Goal: Task Accomplishment & Management: Use online tool/utility

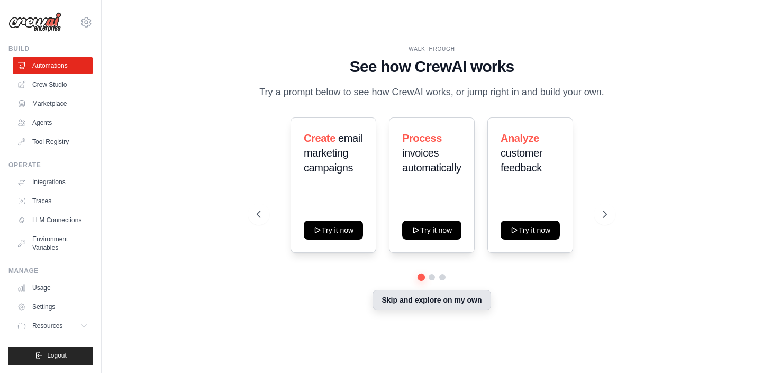
click at [390, 304] on button "Skip and explore on my own" at bounding box center [432, 300] width 118 height 20
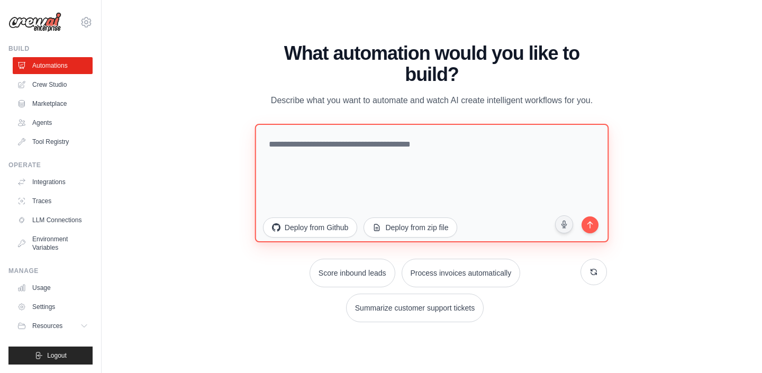
click at [301, 162] on textarea at bounding box center [432, 182] width 354 height 119
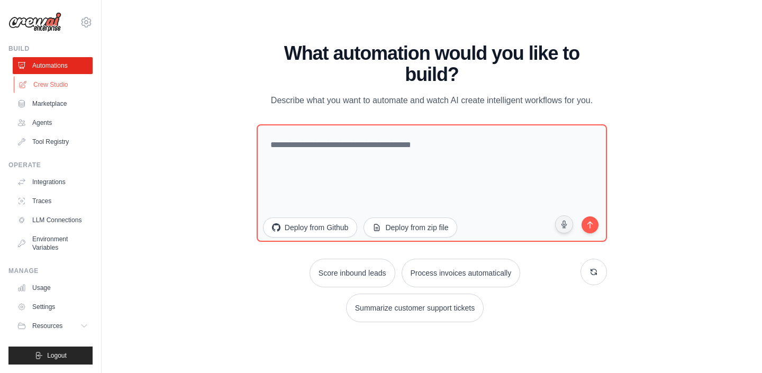
click at [60, 82] on link "Crew Studio" at bounding box center [54, 84] width 80 height 17
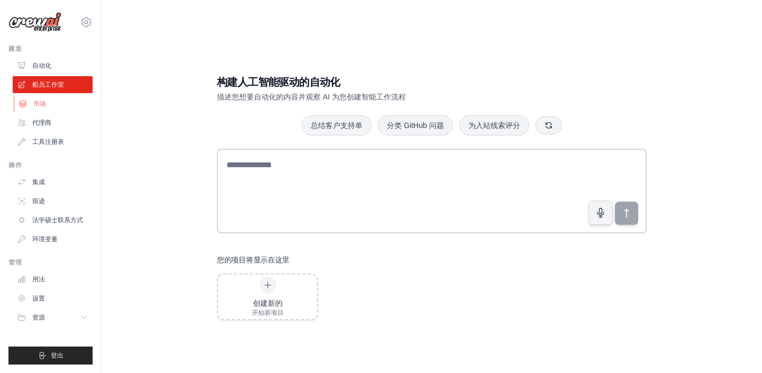
click at [53, 106] on link "市场" at bounding box center [54, 103] width 80 height 17
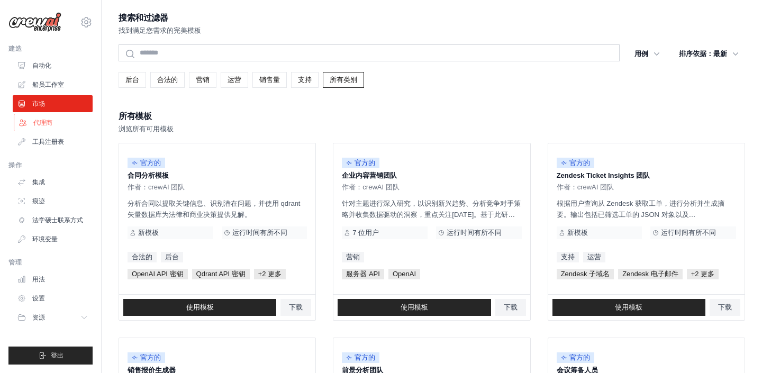
click at [61, 123] on link "代理商" at bounding box center [54, 122] width 80 height 17
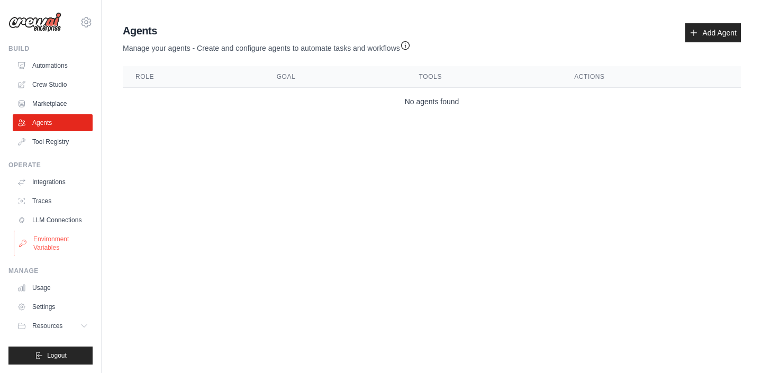
click at [71, 246] on link "Environment Variables" at bounding box center [54, 243] width 80 height 25
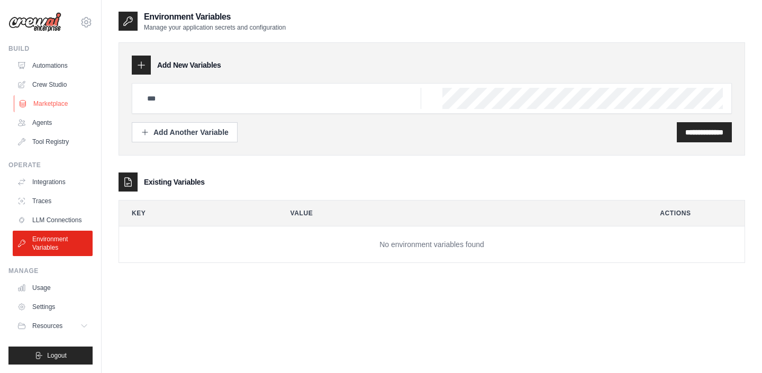
click at [59, 102] on link "Marketplace" at bounding box center [54, 103] width 80 height 17
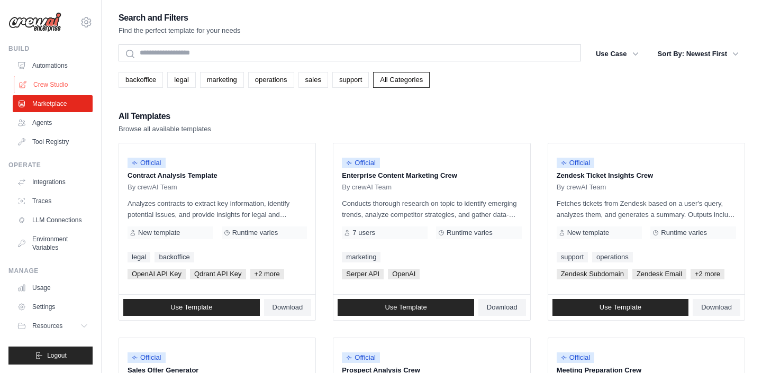
click at [64, 85] on link "Crew Studio" at bounding box center [54, 84] width 80 height 17
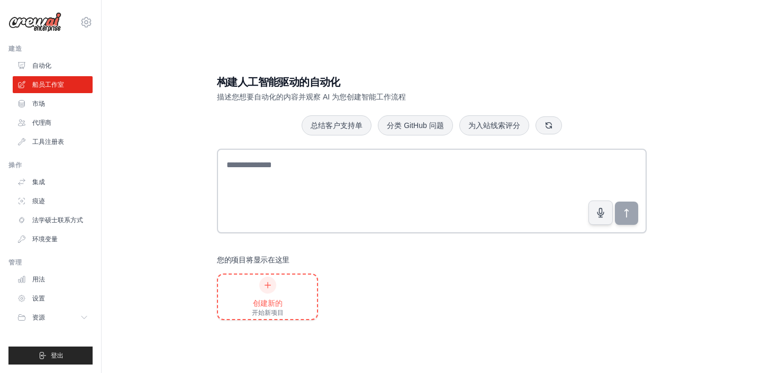
click at [264, 290] on div at bounding box center [267, 285] width 17 height 17
click at [62, 98] on link "市场" at bounding box center [54, 103] width 80 height 17
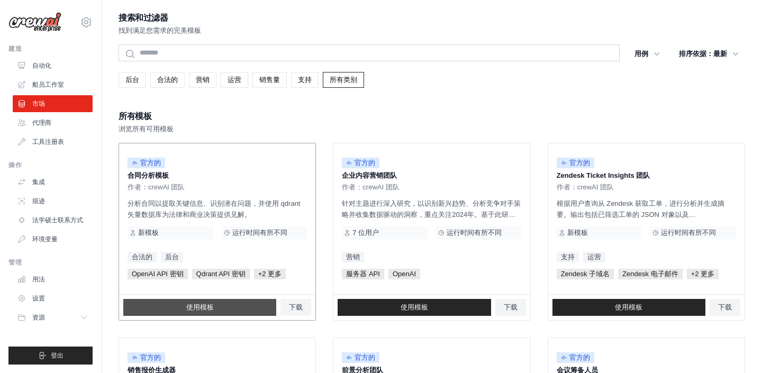
click at [228, 308] on link "使用模板" at bounding box center [199, 307] width 153 height 17
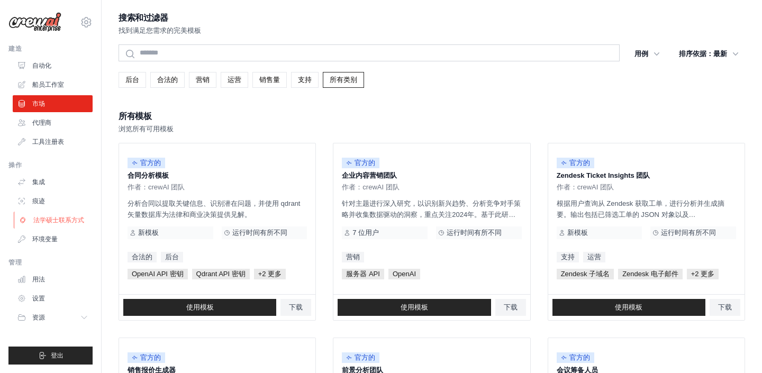
click at [61, 225] on link "法学硕士联系方式" at bounding box center [54, 220] width 80 height 17
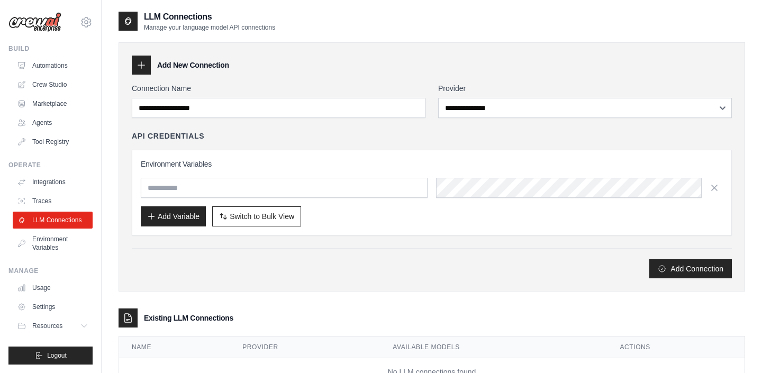
click at [145, 67] on icon at bounding box center [141, 65] width 11 height 11
click at [521, 95] on div "**********" at bounding box center [585, 100] width 294 height 35
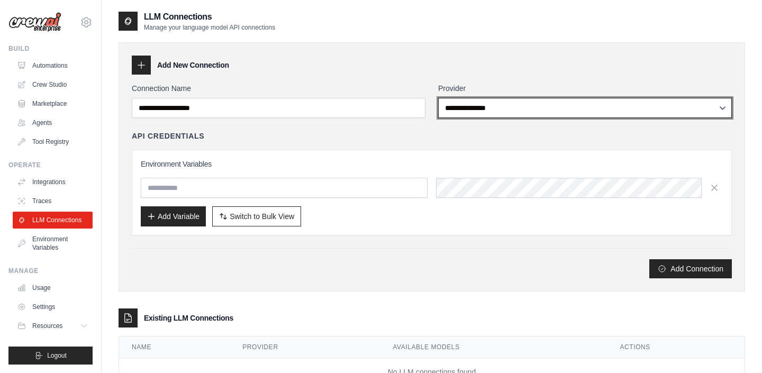
click at [528, 108] on select "**********" at bounding box center [585, 108] width 294 height 20
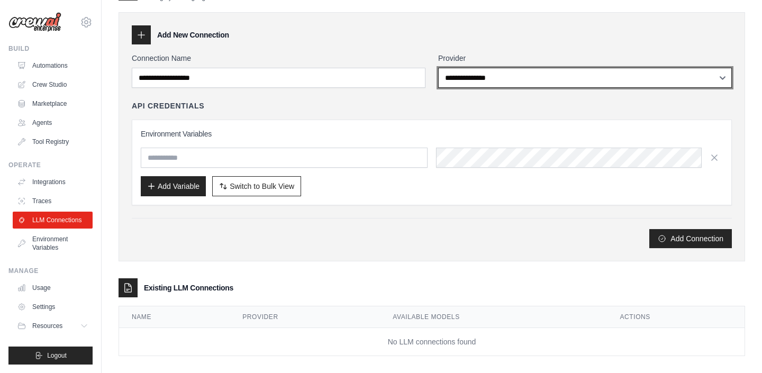
scroll to position [41, 0]
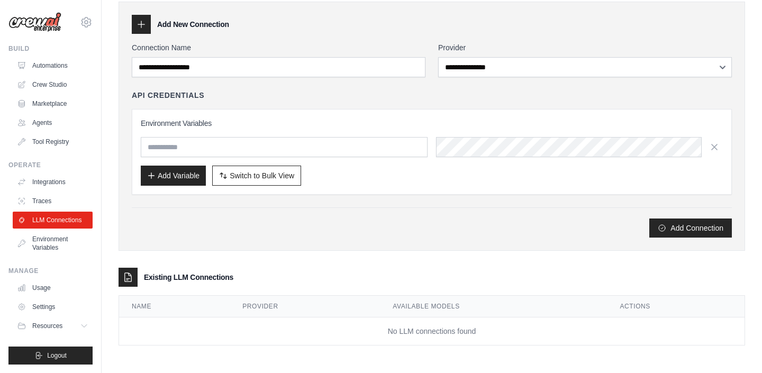
click at [408, 337] on td "No LLM connections found" at bounding box center [432, 332] width 626 height 28
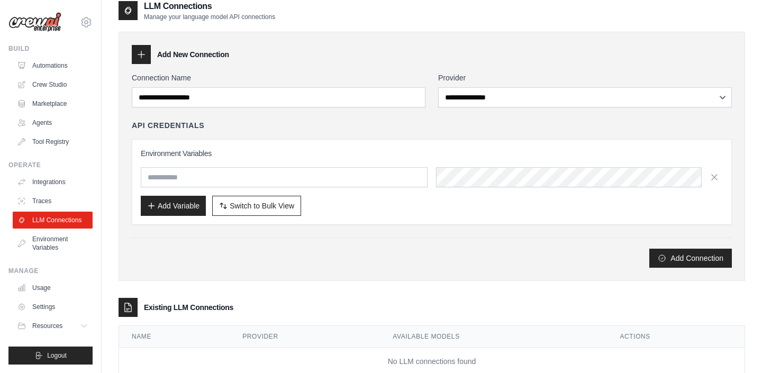
scroll to position [0, 0]
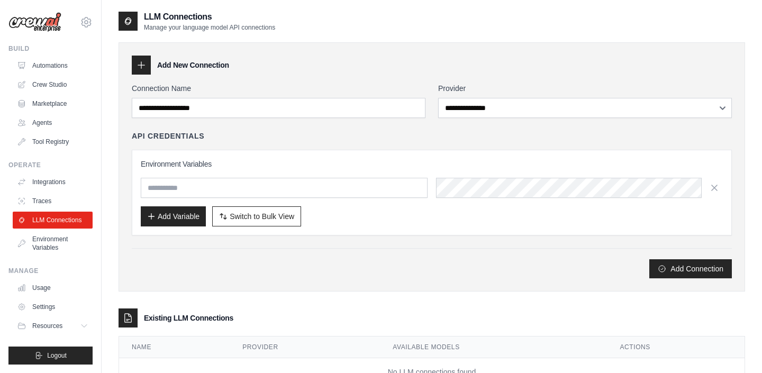
click at [378, 199] on div "Environment Variables Add Variable Switch to Bulk View Switch to Table View" at bounding box center [432, 193] width 582 height 68
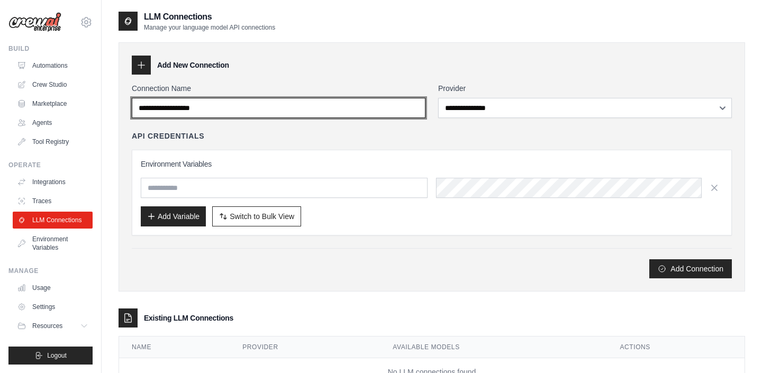
click at [375, 114] on input "Connection Name" at bounding box center [279, 108] width 294 height 20
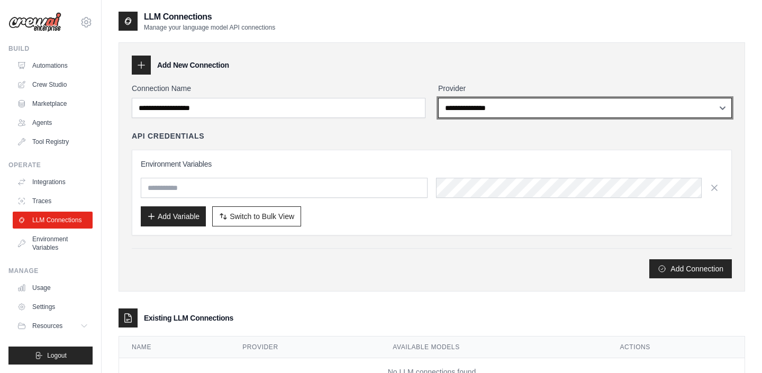
click at [504, 110] on select "**********" at bounding box center [585, 108] width 294 height 20
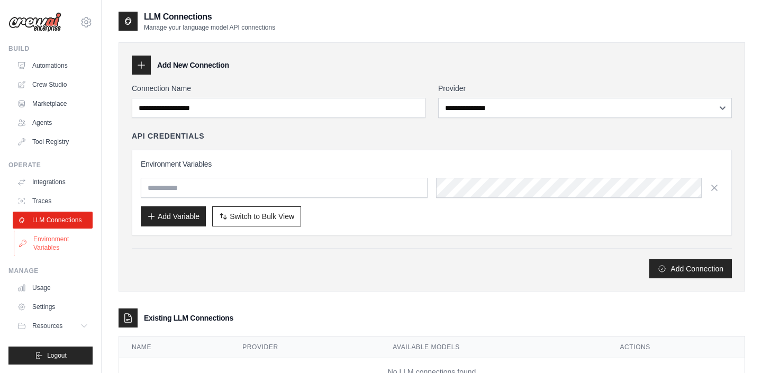
click at [60, 247] on link "Environment Variables" at bounding box center [54, 243] width 80 height 25
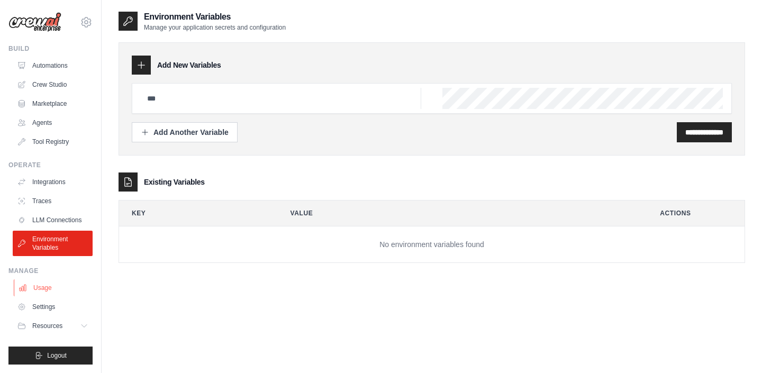
scroll to position [21, 0]
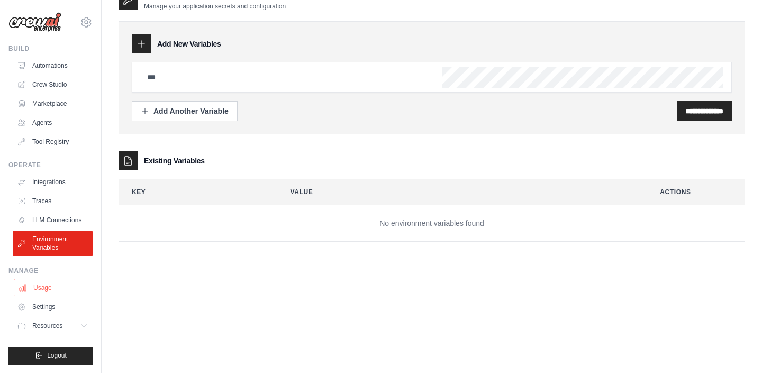
click at [50, 292] on link "Usage" at bounding box center [54, 287] width 80 height 17
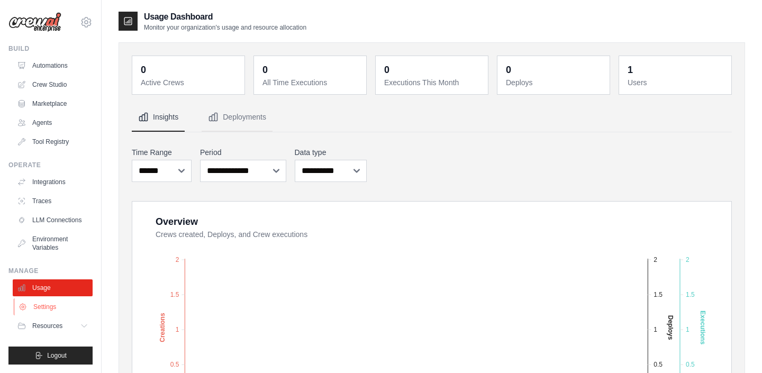
click at [61, 309] on link "Settings" at bounding box center [54, 307] width 80 height 17
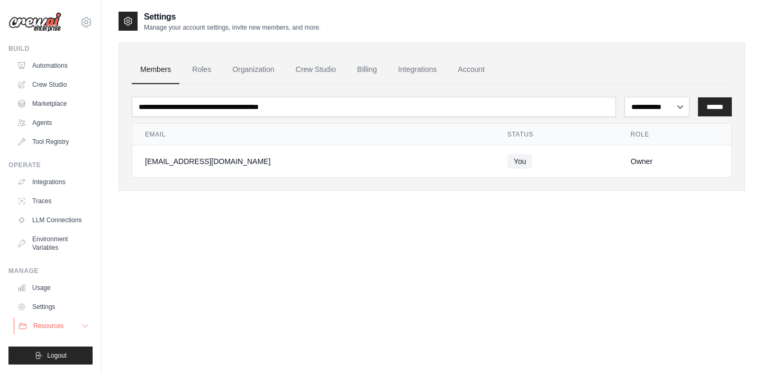
click at [66, 322] on button "Resources" at bounding box center [54, 326] width 80 height 17
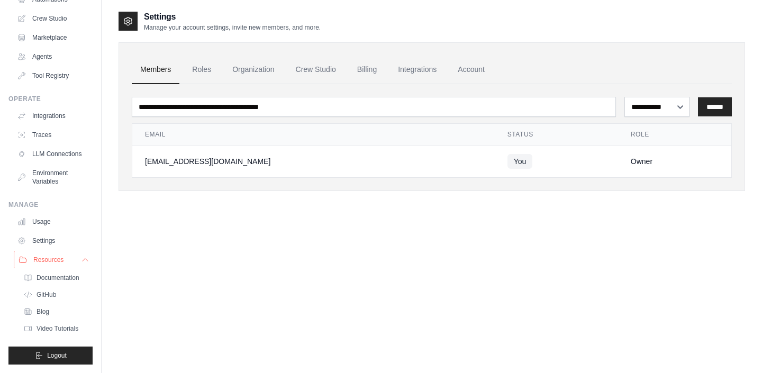
click at [75, 259] on button "Resources" at bounding box center [54, 259] width 80 height 17
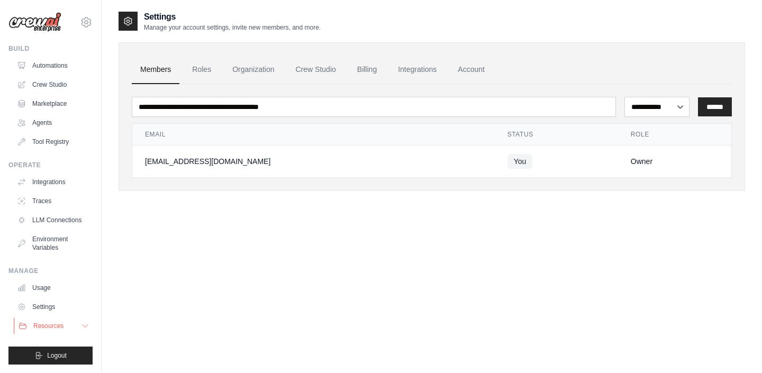
scroll to position [0, 0]
click at [57, 311] on link "Settings" at bounding box center [54, 307] width 80 height 17
click at [68, 242] on link "Environment Variables" at bounding box center [54, 243] width 80 height 25
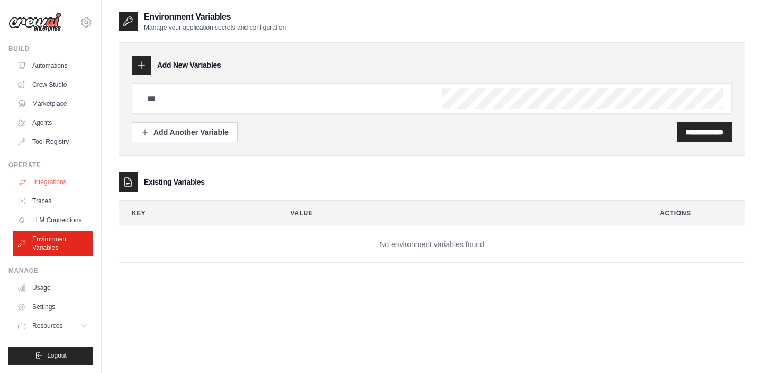
click at [67, 184] on link "Integrations" at bounding box center [54, 182] width 80 height 17
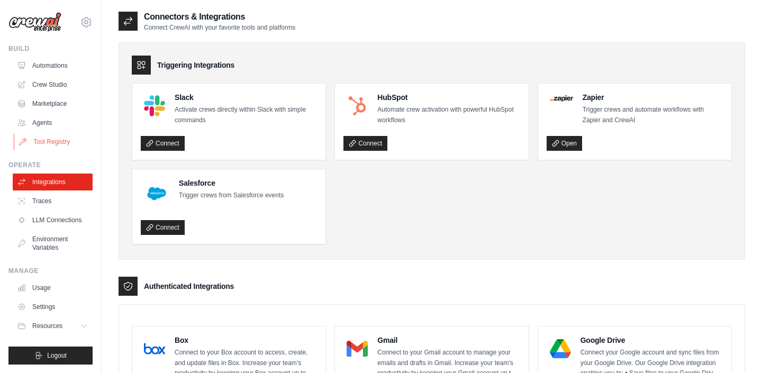
click at [63, 140] on link "Tool Registry" at bounding box center [54, 141] width 80 height 17
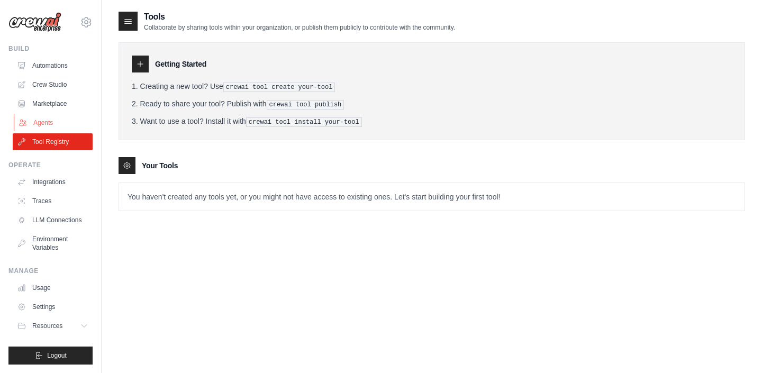
click at [61, 128] on link "Agents" at bounding box center [54, 122] width 80 height 17
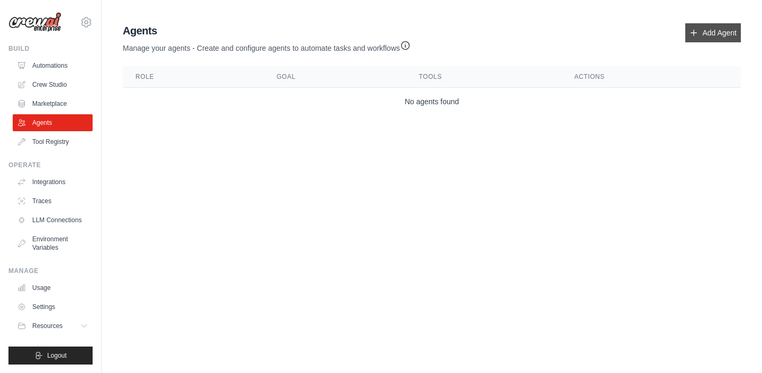
click at [705, 29] on link "Add Agent" at bounding box center [713, 32] width 56 height 19
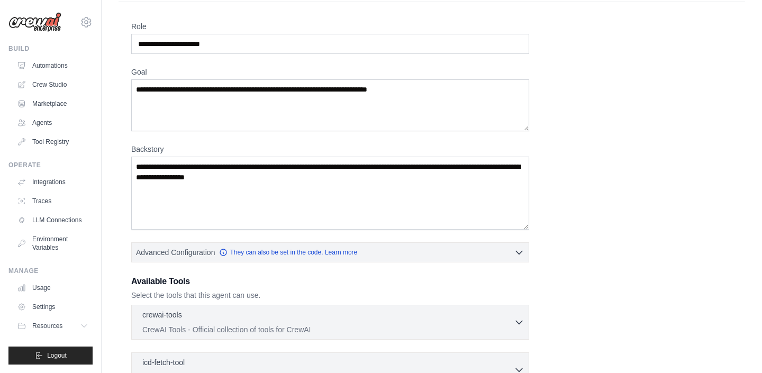
scroll to position [30, 0]
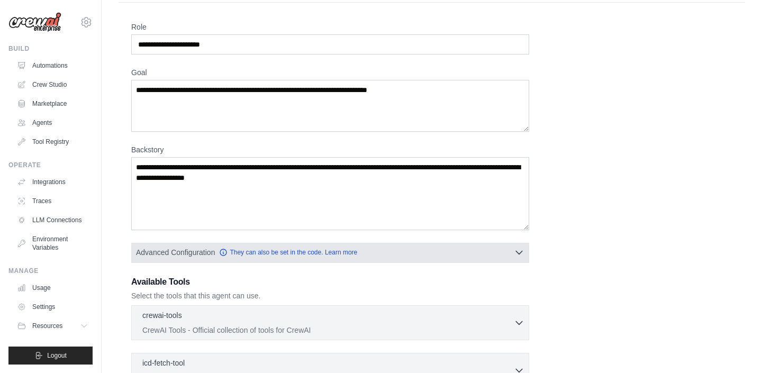
click at [434, 249] on button "Advanced Configuration They can also be set in the code. Learn more" at bounding box center [330, 252] width 397 height 19
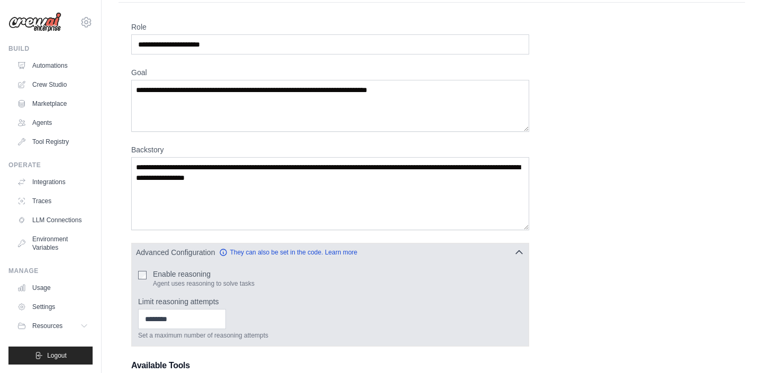
click at [450, 252] on button "Advanced Configuration They can also be set in the code. Learn more" at bounding box center [330, 252] width 397 height 19
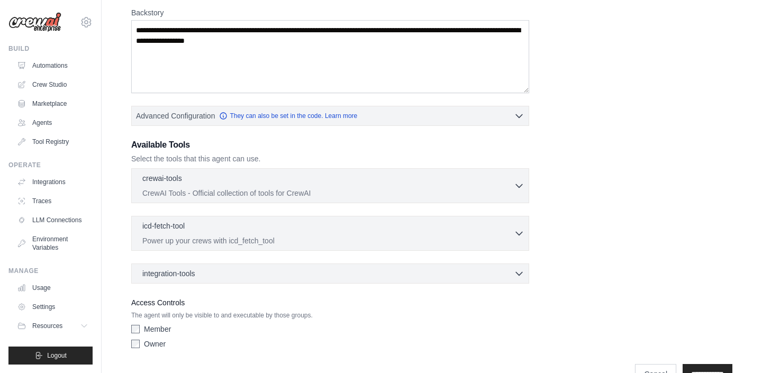
scroll to position [178, 0]
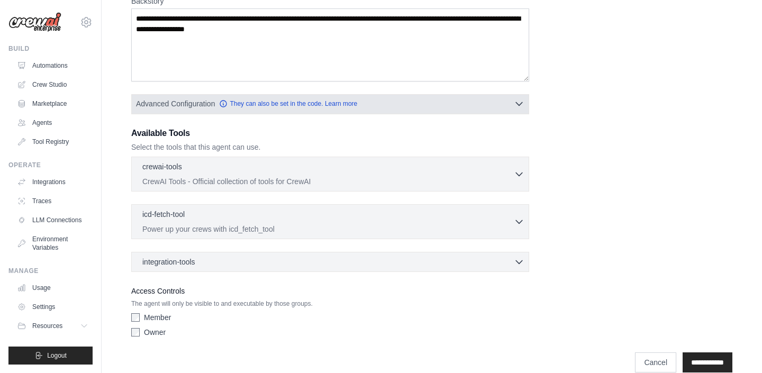
click at [497, 104] on button "Advanced Configuration They can also be set in the code. Learn more" at bounding box center [330, 103] width 397 height 19
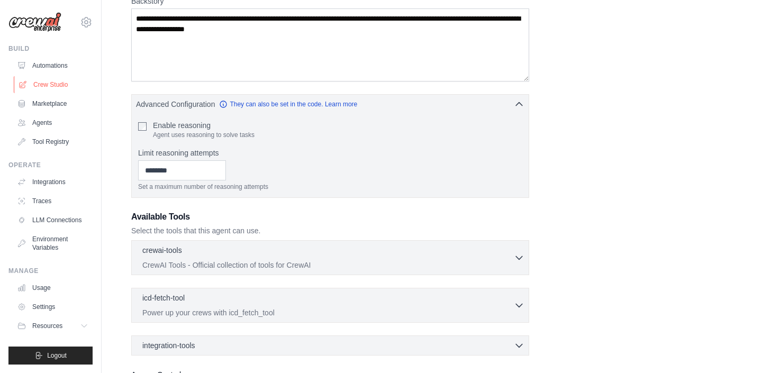
click at [66, 85] on link "Crew Studio" at bounding box center [54, 84] width 80 height 17
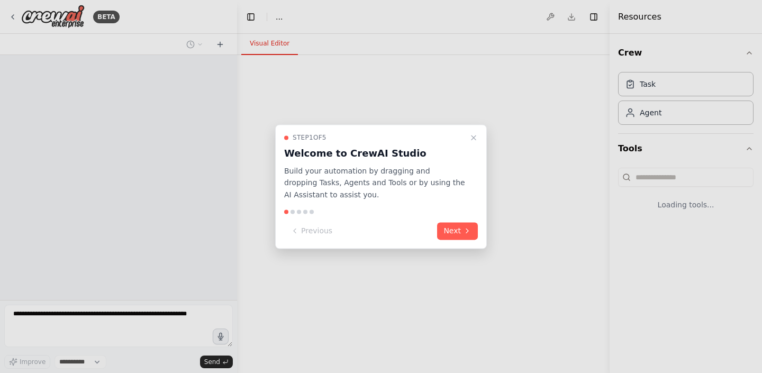
select select "****"
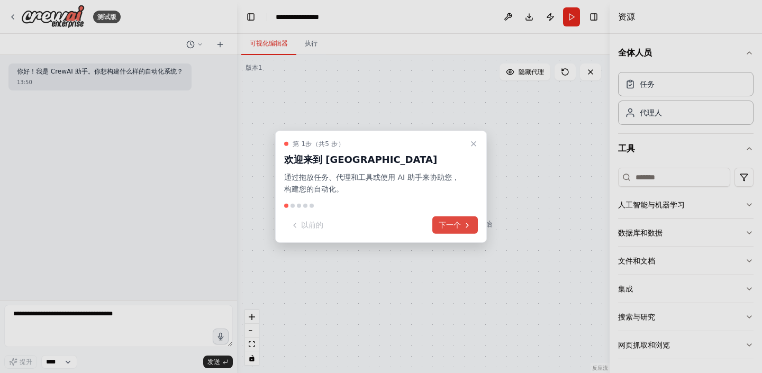
click at [454, 225] on font "下一个" at bounding box center [450, 225] width 22 height 8
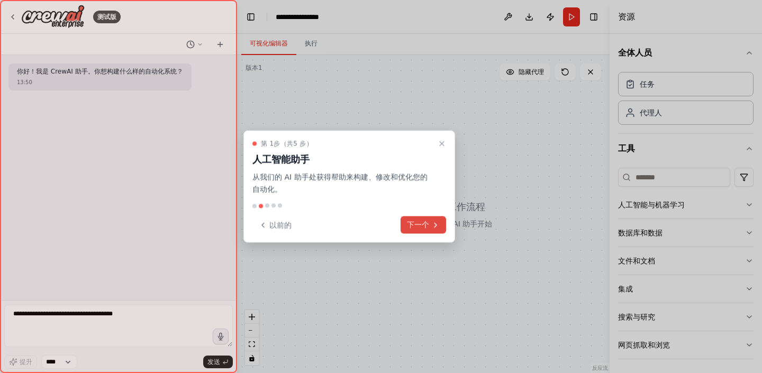
click at [436, 226] on icon at bounding box center [436, 225] width 2 height 4
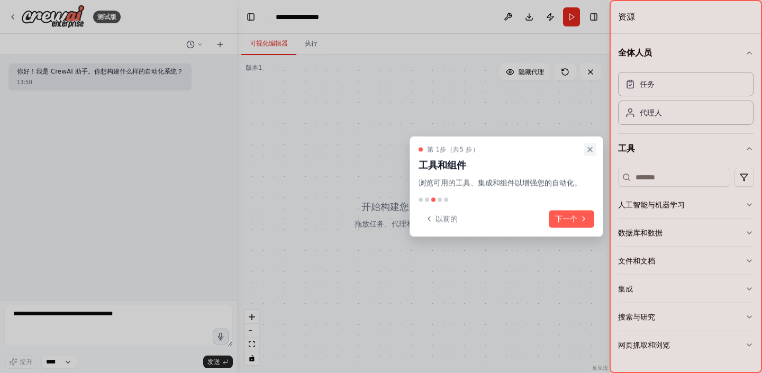
click at [593, 149] on icon "关闭演练" at bounding box center [590, 150] width 8 height 8
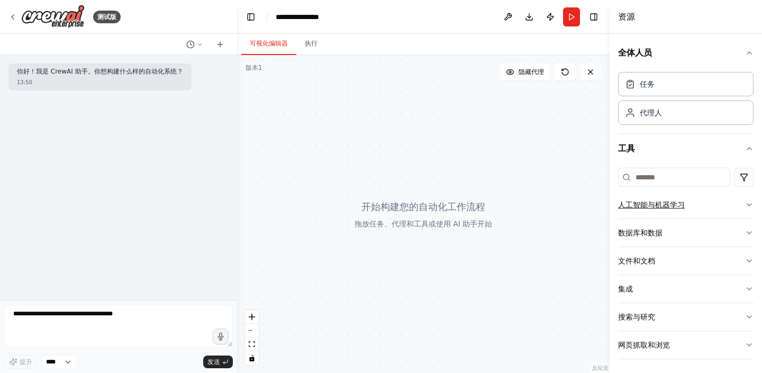
click at [749, 202] on icon "button" at bounding box center [749, 205] width 8 height 8
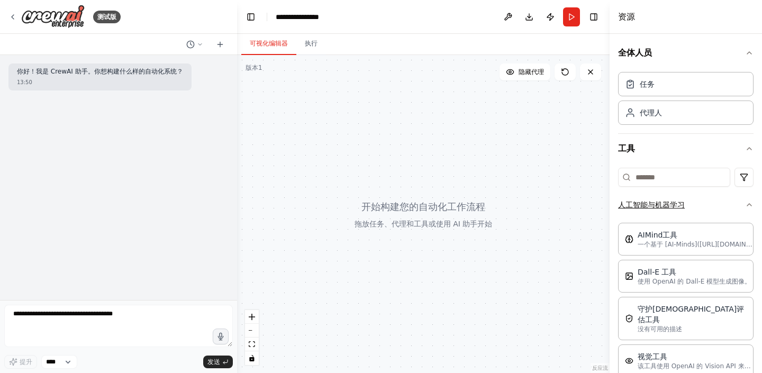
click at [750, 204] on icon "button" at bounding box center [749, 205] width 4 height 2
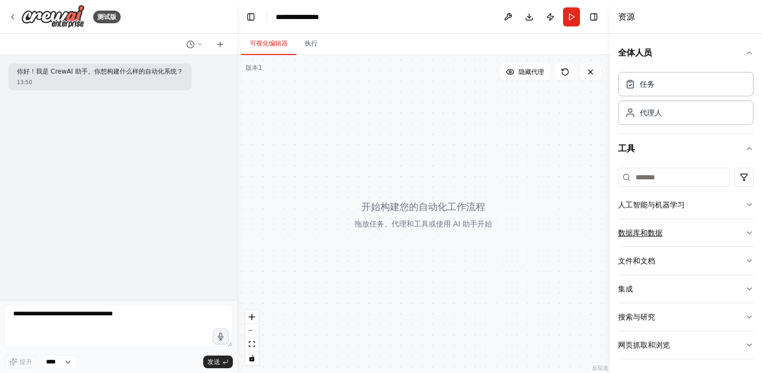
click at [749, 225] on button "数据库和数据" at bounding box center [686, 233] width 136 height 28
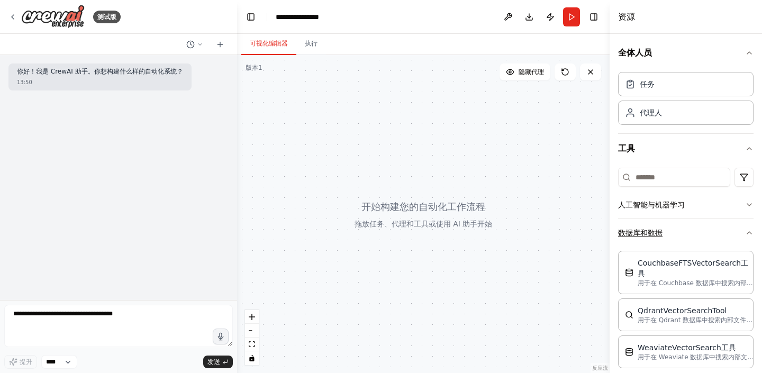
click at [750, 231] on icon "button" at bounding box center [749, 233] width 8 height 8
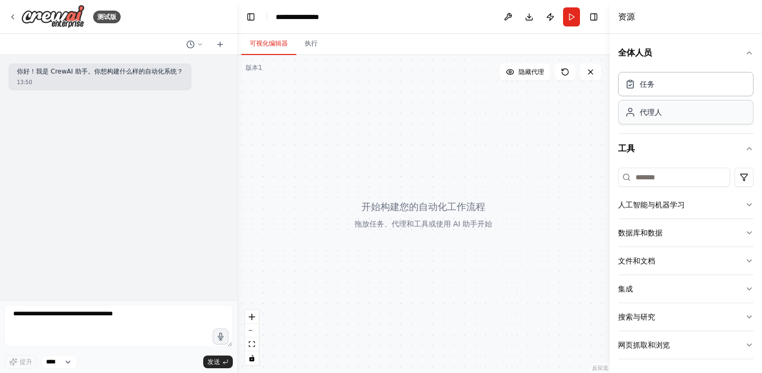
click at [642, 115] on font "代理人" at bounding box center [651, 112] width 22 height 8
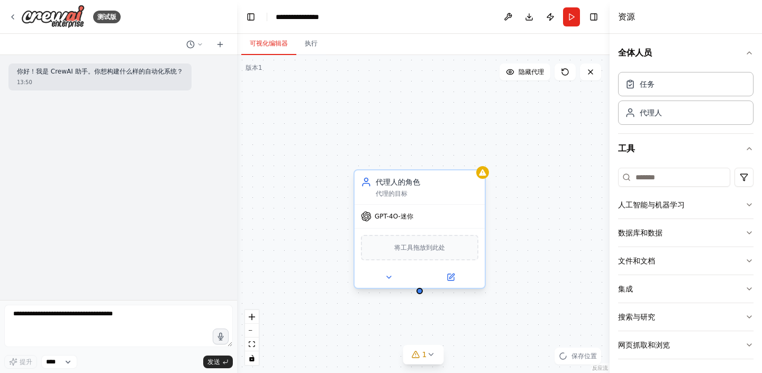
click at [394, 222] on div "GPT-4O-迷你" at bounding box center [420, 216] width 130 height 23
click at [399, 212] on span "GPT-4O-迷你" at bounding box center [394, 216] width 39 height 8
click at [452, 276] on icon at bounding box center [451, 276] width 5 height 5
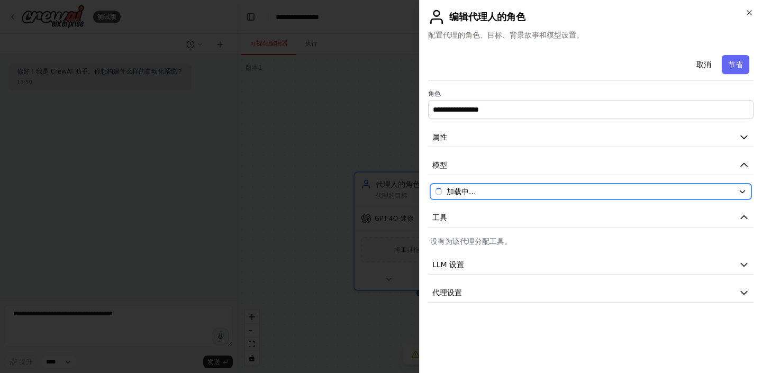
click at [604, 196] on div "加载中..." at bounding box center [584, 191] width 299 height 11
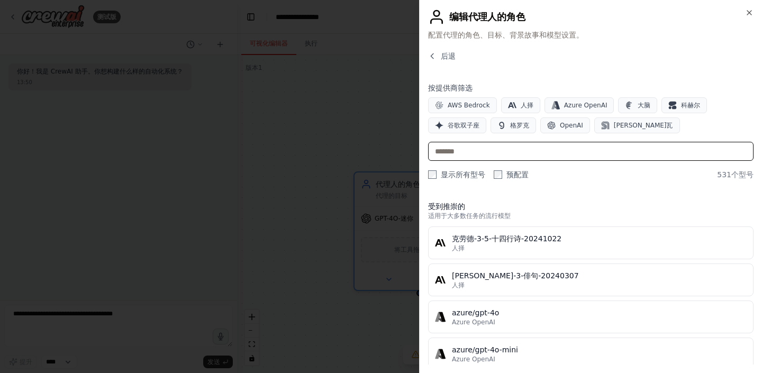
click at [546, 154] on input "text" at bounding box center [591, 151] width 326 height 19
type input "*"
click at [504, 157] on input "text" at bounding box center [591, 151] width 326 height 19
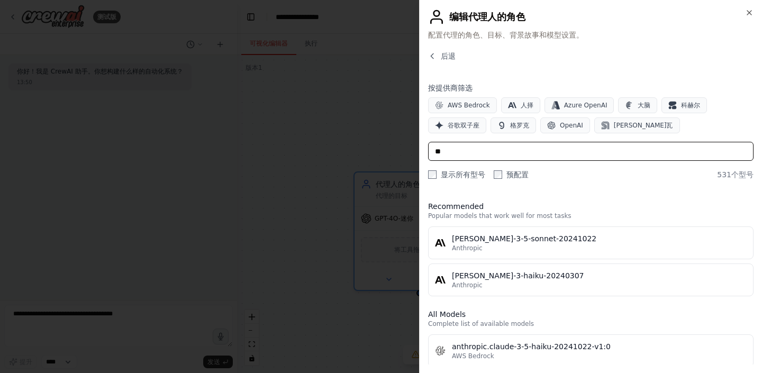
type input "*"
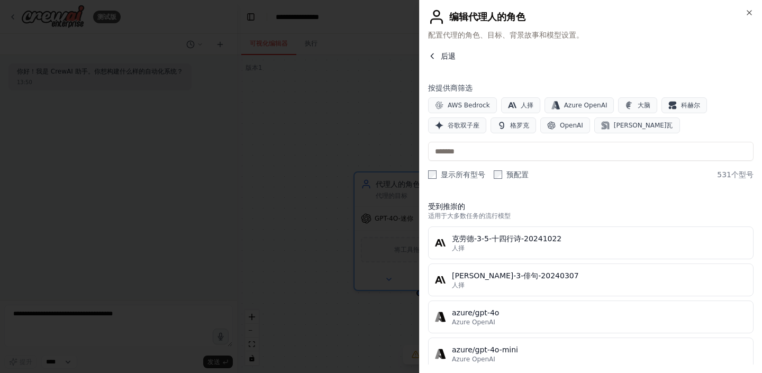
click at [441, 60] on span "后退" at bounding box center [448, 56] width 15 height 11
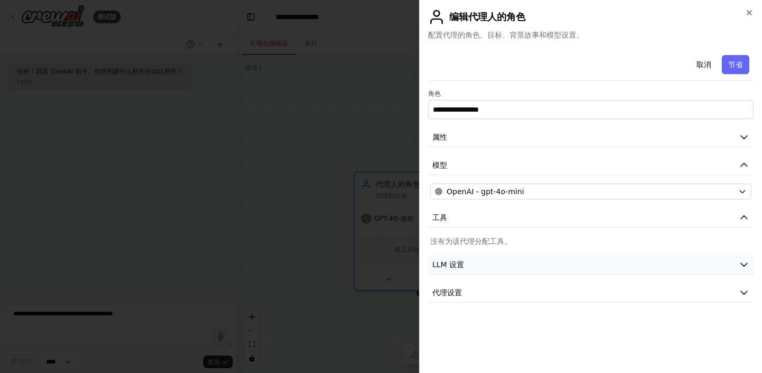
click at [581, 262] on button "LLM 设置" at bounding box center [591, 265] width 326 height 20
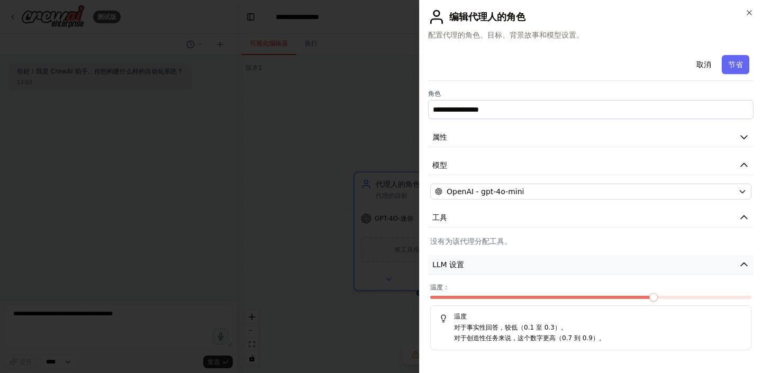
scroll to position [22, 0]
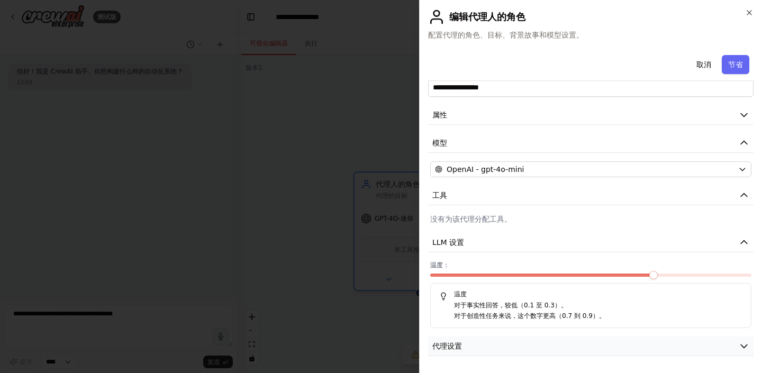
click at [606, 347] on button "代理设置" at bounding box center [591, 347] width 326 height 20
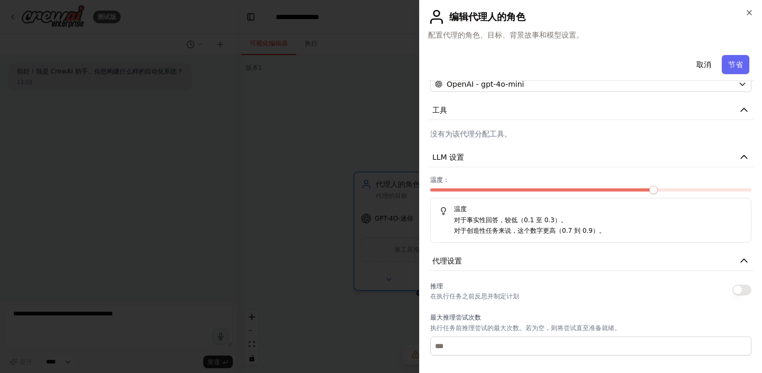
scroll to position [0, 0]
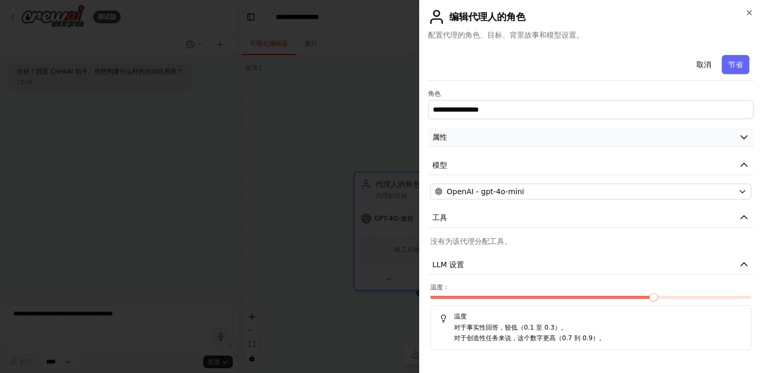
click at [648, 132] on button "属性" at bounding box center [591, 138] width 326 height 20
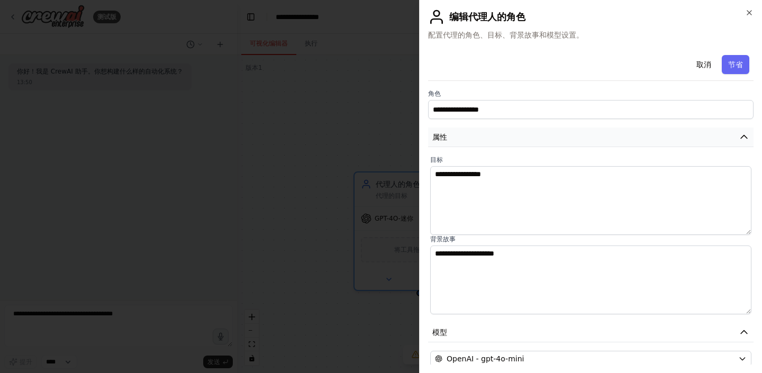
click at [630, 136] on button "属性" at bounding box center [591, 138] width 326 height 20
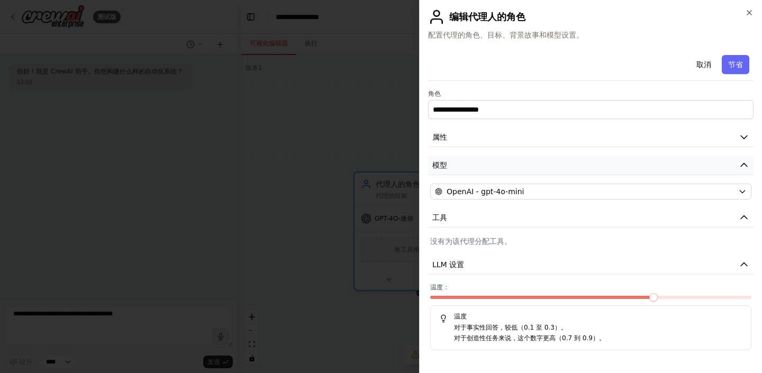
click at [599, 171] on button "模型" at bounding box center [591, 166] width 326 height 20
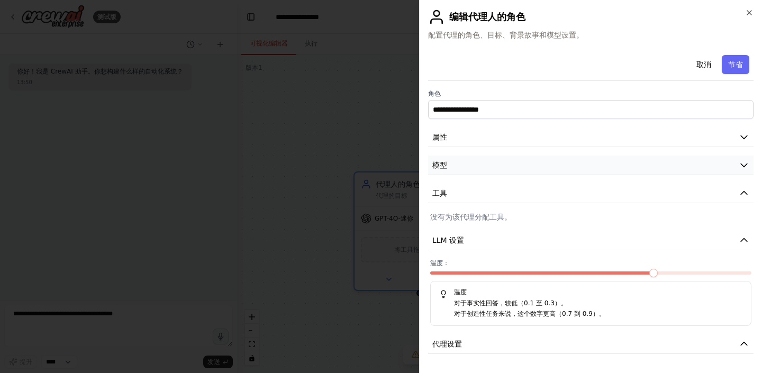
click at [599, 171] on button "模型" at bounding box center [591, 166] width 326 height 20
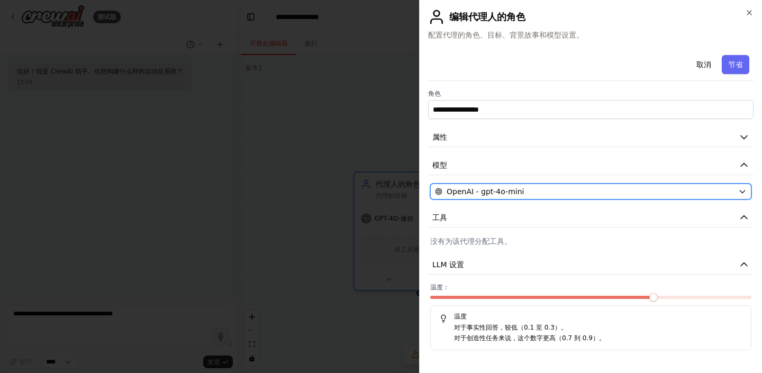
click at [639, 191] on div "OpenAI - gpt-4o-mini" at bounding box center [584, 191] width 299 height 11
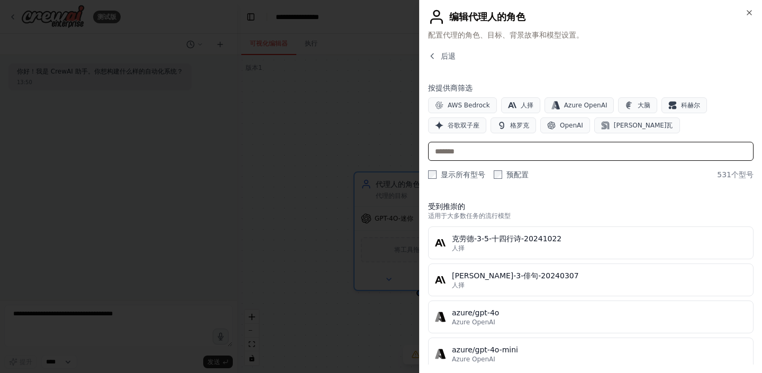
click at [616, 152] on input "text" at bounding box center [591, 151] width 326 height 19
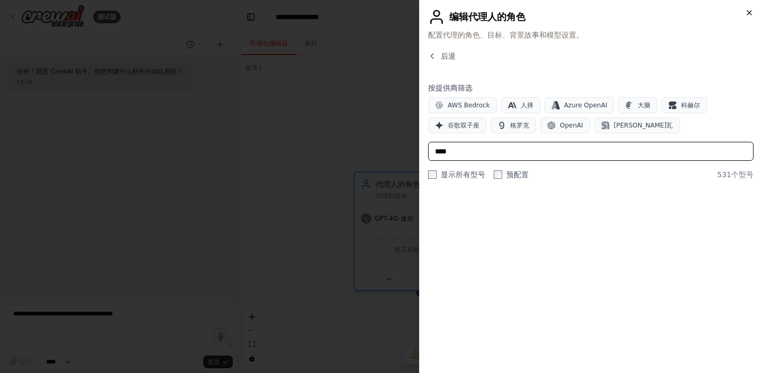
type input "****"
click at [753, 13] on icon "button" at bounding box center [749, 12] width 8 height 8
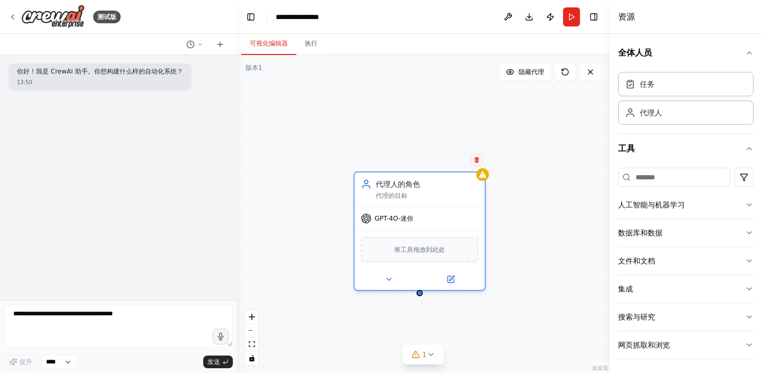
click at [478, 162] on icon at bounding box center [477, 160] width 6 height 6
click at [458, 167] on font "确认" at bounding box center [456, 163] width 6 height 16
click at [458, 163] on button "确认" at bounding box center [456, 162] width 19 height 21
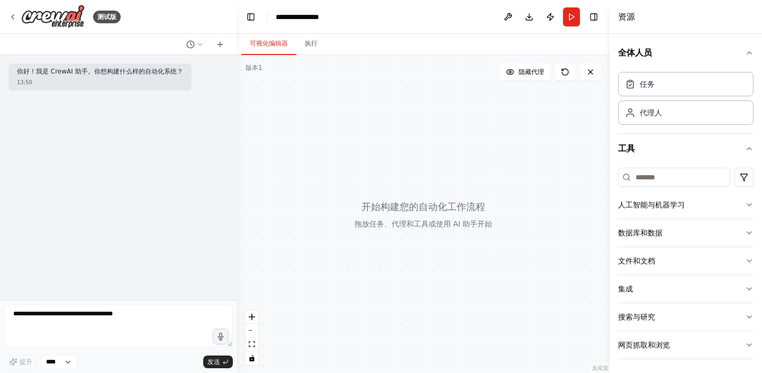
scroll to position [3, 0]
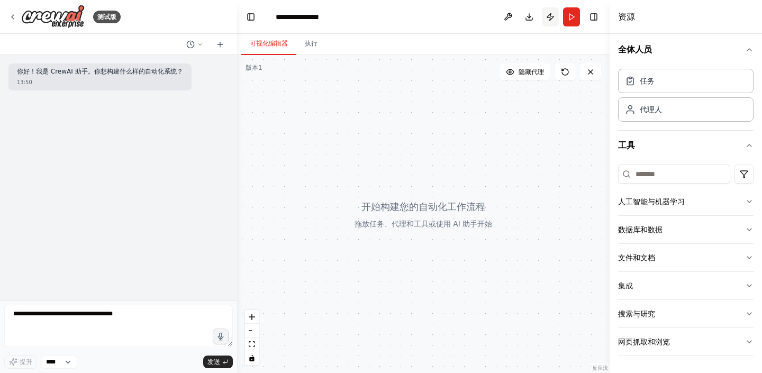
click at [552, 16] on button "Publish" at bounding box center [550, 16] width 17 height 19
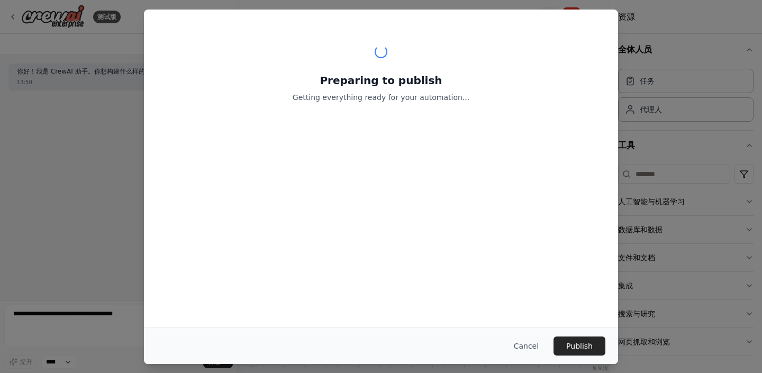
click at [550, 17] on div "Preparing to publish Getting everything ready for your automation..." at bounding box center [381, 71] width 474 height 123
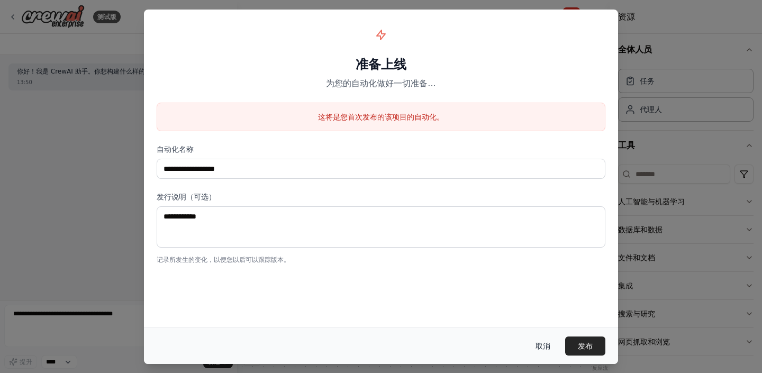
click at [537, 340] on button "取消" at bounding box center [543, 346] width 32 height 19
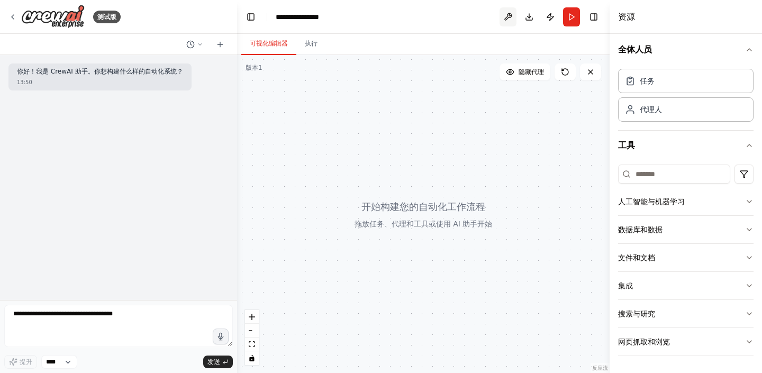
click at [507, 19] on button at bounding box center [508, 16] width 17 height 19
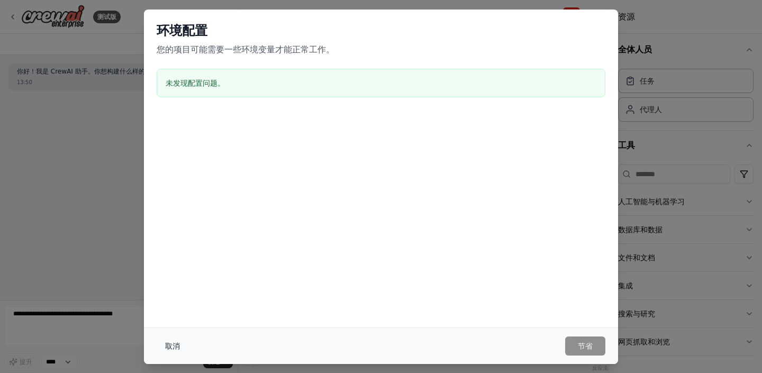
click at [181, 345] on button "取消" at bounding box center [173, 346] width 32 height 19
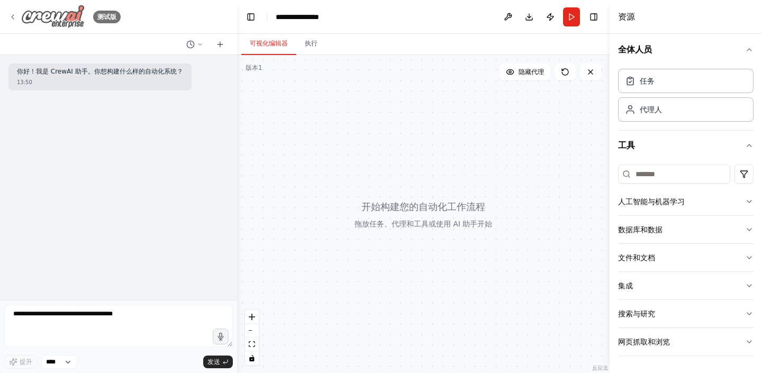
click at [12, 13] on icon at bounding box center [12, 17] width 8 height 8
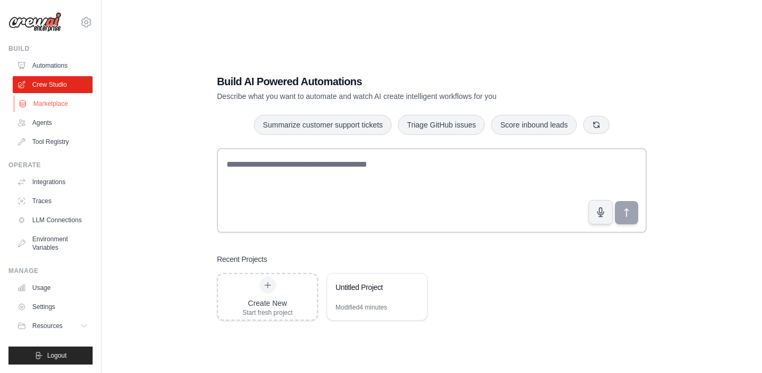
click at [61, 101] on link "Marketplace" at bounding box center [54, 103] width 80 height 17
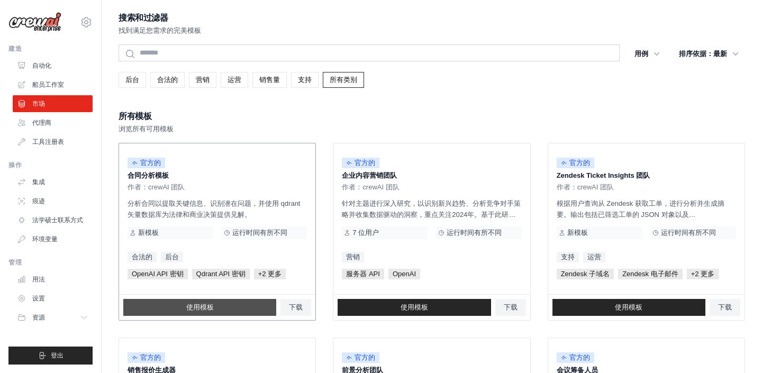
click at [231, 310] on link "使用模板" at bounding box center [199, 307] width 153 height 17
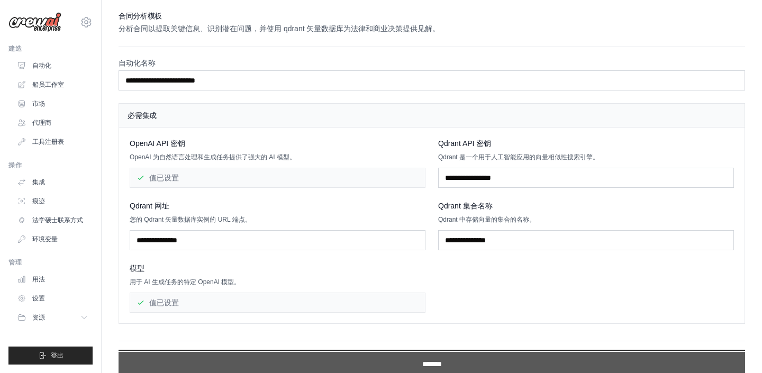
click at [339, 355] on input "*******" at bounding box center [432, 364] width 627 height 24
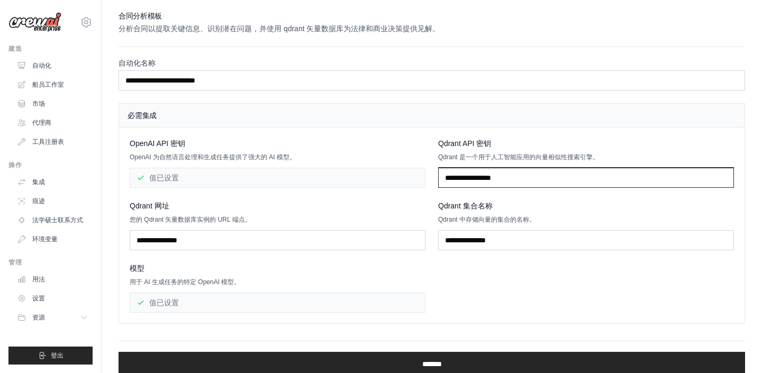
click at [524, 176] on input "text" at bounding box center [586, 178] width 296 height 20
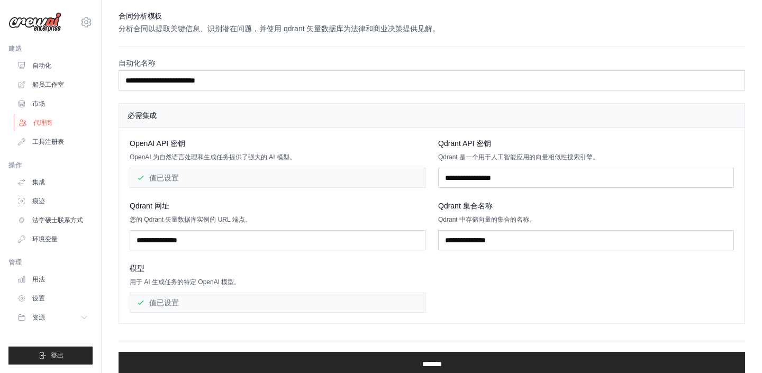
click at [66, 123] on link "代理商" at bounding box center [54, 122] width 80 height 17
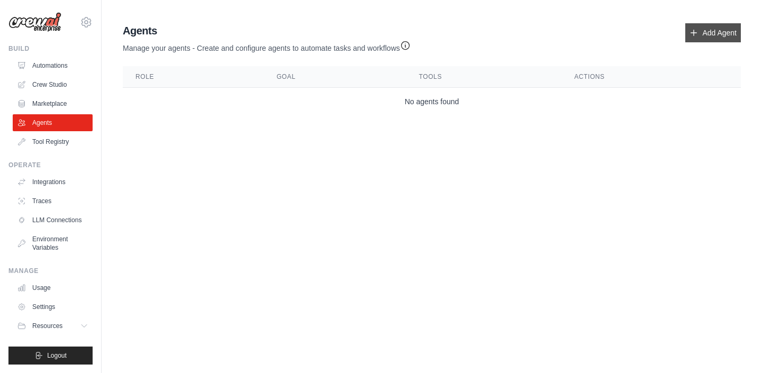
click at [697, 41] on link "Add Agent" at bounding box center [713, 32] width 56 height 19
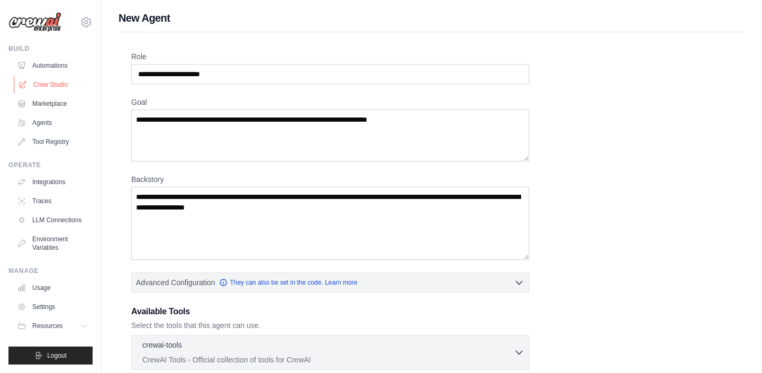
click at [57, 83] on link "Crew Studio" at bounding box center [54, 84] width 80 height 17
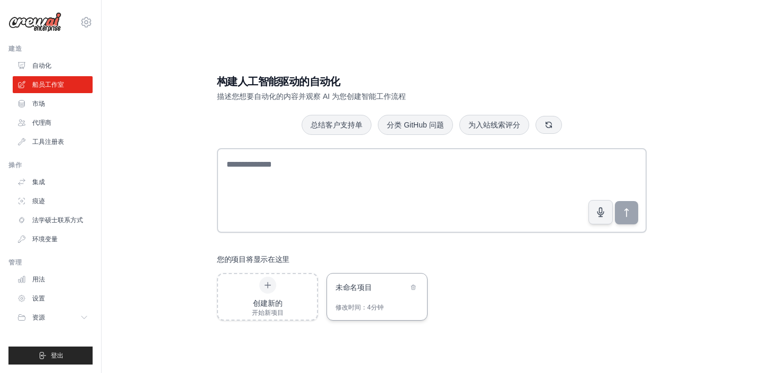
click at [364, 308] on font "修改时间：" at bounding box center [352, 307] width 32 height 7
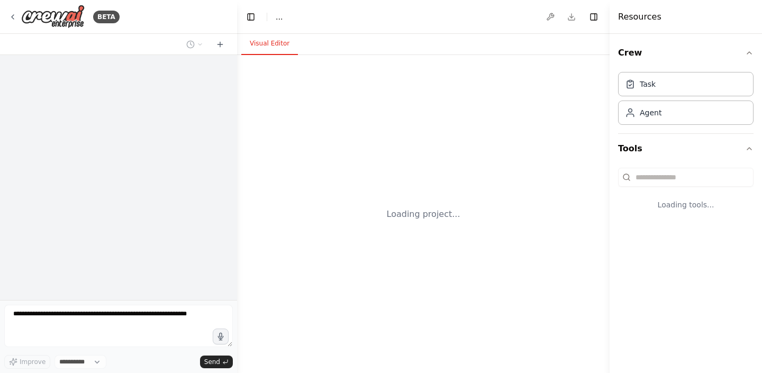
select select "****"
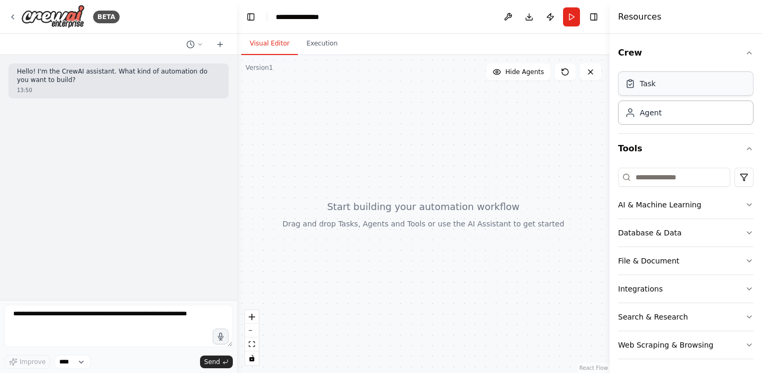
click at [669, 91] on div "Task" at bounding box center [686, 83] width 136 height 24
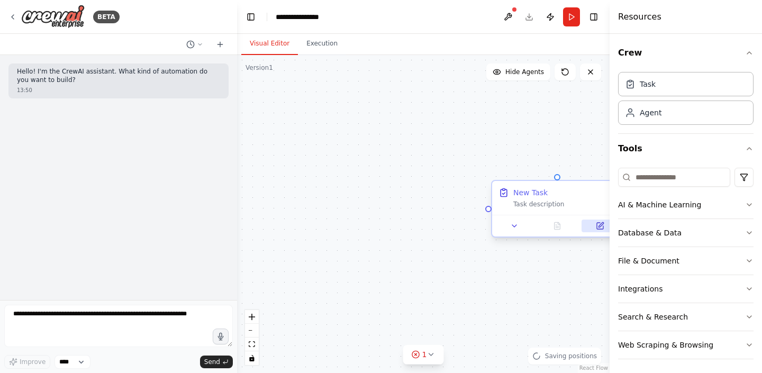
click at [601, 228] on icon at bounding box center [600, 226] width 6 height 6
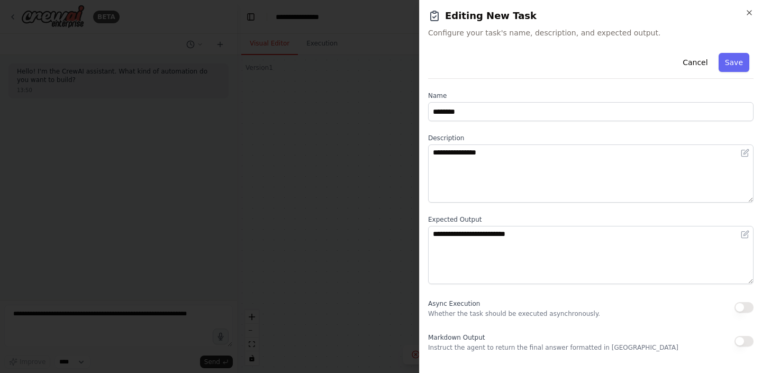
click at [754, 13] on div "**********" at bounding box center [590, 186] width 343 height 373
click at [745, 15] on icon "button" at bounding box center [749, 12] width 8 height 8
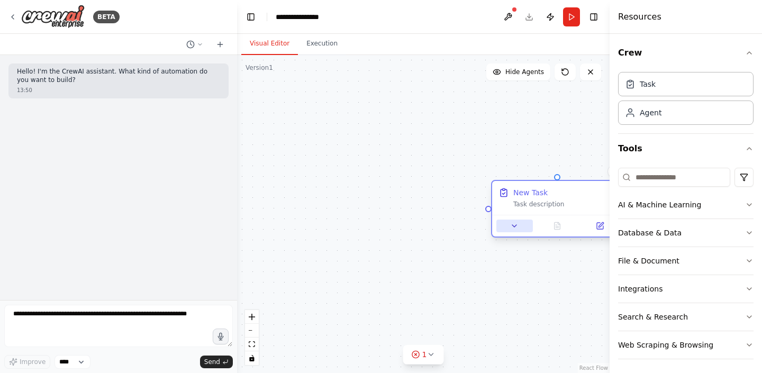
click at [516, 225] on icon at bounding box center [514, 226] width 4 height 2
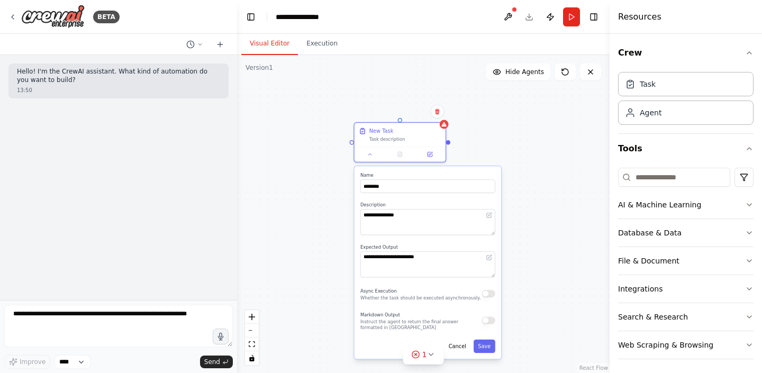
drag, startPoint x: 467, startPoint y: 238, endPoint x: 315, endPoint y: 174, distance: 164.7
click at [315, 174] on div "**********" at bounding box center [423, 214] width 373 height 318
click at [438, 111] on icon at bounding box center [439, 112] width 4 height 6
click at [438, 113] on icon at bounding box center [439, 112] width 4 height 6
click at [410, 113] on button "Confirm" at bounding box center [409, 111] width 38 height 13
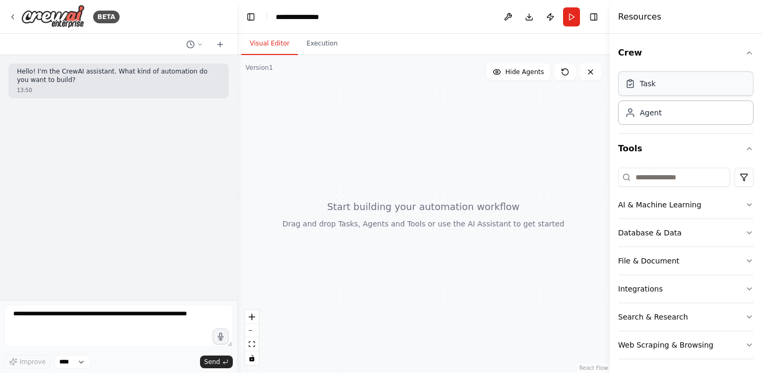
click at [655, 88] on div "Task" at bounding box center [648, 83] width 16 height 11
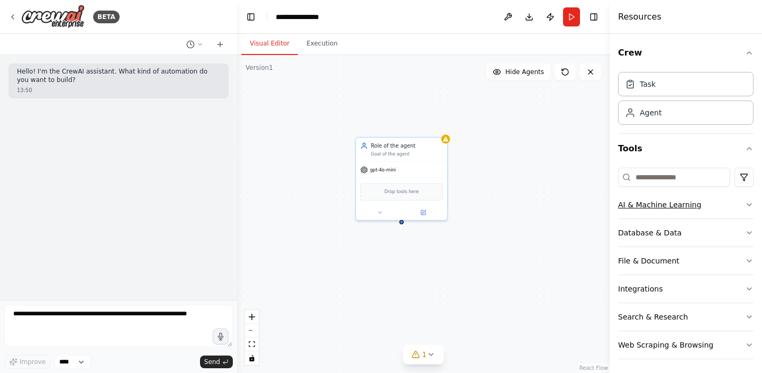
click at [670, 206] on button "AI & Machine Learning" at bounding box center [686, 205] width 136 height 28
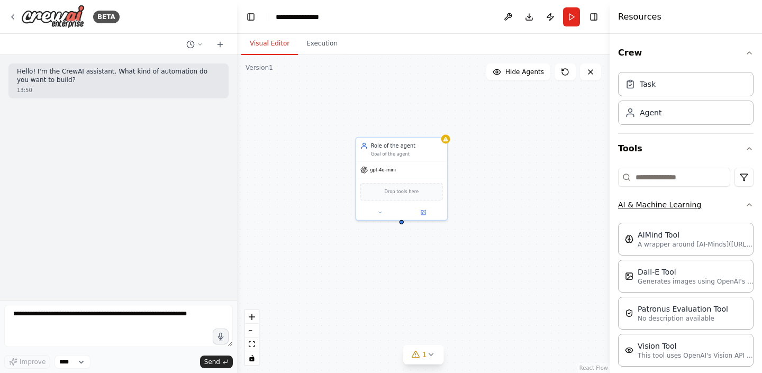
click at [751, 210] on button "AI & Machine Learning" at bounding box center [686, 205] width 136 height 28
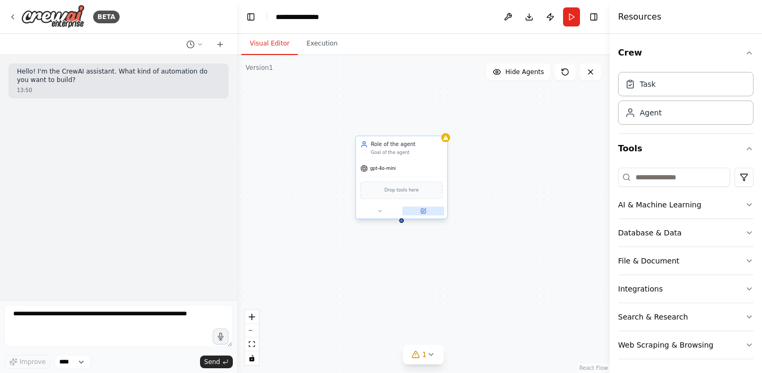
click at [431, 212] on button at bounding box center [423, 210] width 42 height 9
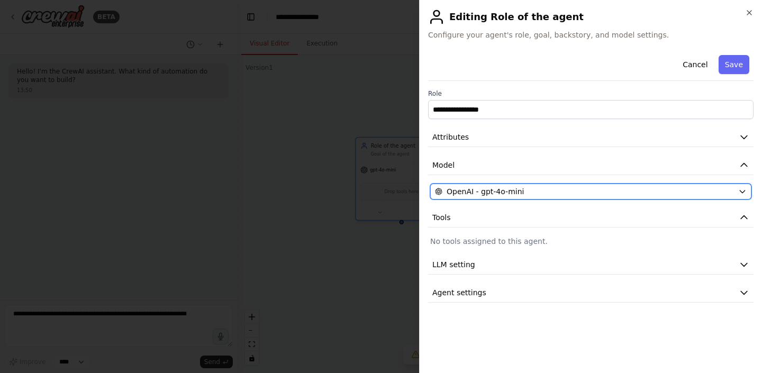
click at [498, 189] on span "OpenAI - gpt-4o-mini" at bounding box center [485, 191] width 77 height 11
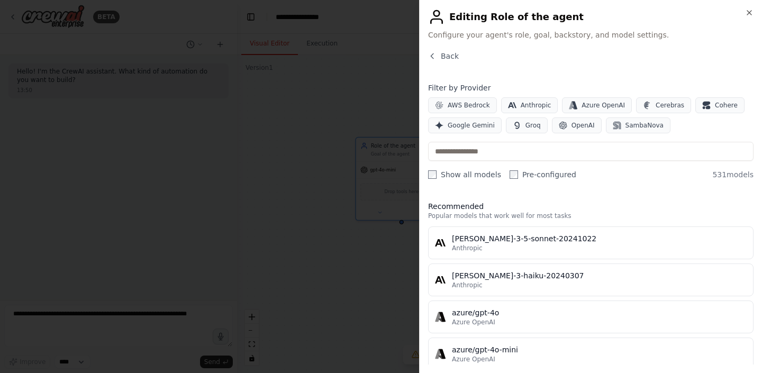
click at [750, 17] on h2 "Editing Role of the agent" at bounding box center [591, 16] width 326 height 17
click at [751, 8] on icon "button" at bounding box center [749, 12] width 8 height 8
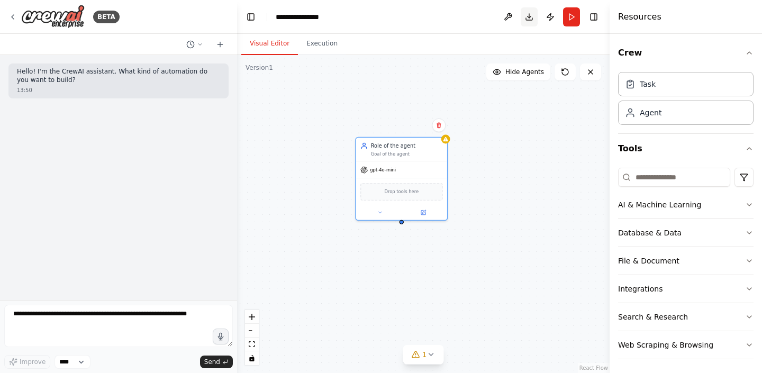
click at [526, 21] on button "Download" at bounding box center [529, 16] width 17 height 19
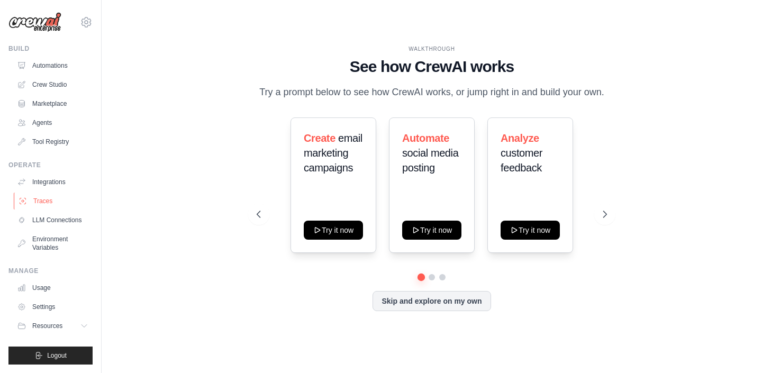
click at [48, 202] on link "Traces" at bounding box center [54, 201] width 80 height 17
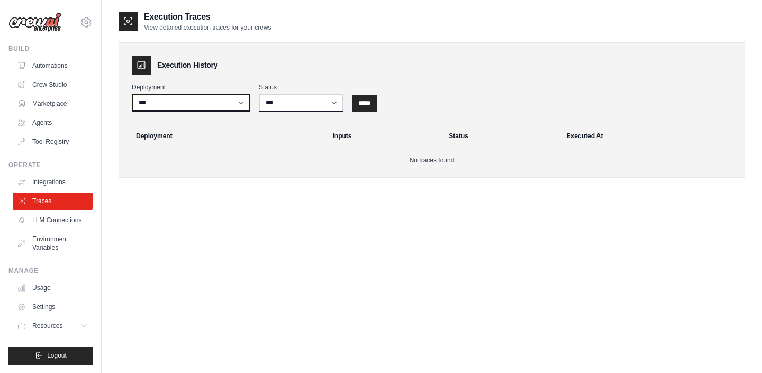
click at [198, 102] on select "***" at bounding box center [191, 103] width 119 height 18
click at [132, 94] on select "***" at bounding box center [191, 103] width 119 height 18
click at [267, 67] on div "Execution History" at bounding box center [432, 65] width 600 height 19
click at [70, 223] on link "LLM Connections" at bounding box center [54, 220] width 80 height 17
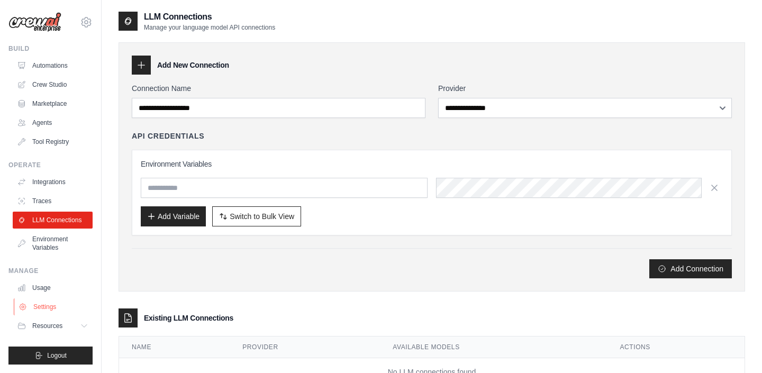
click at [59, 311] on link "Settings" at bounding box center [54, 307] width 80 height 17
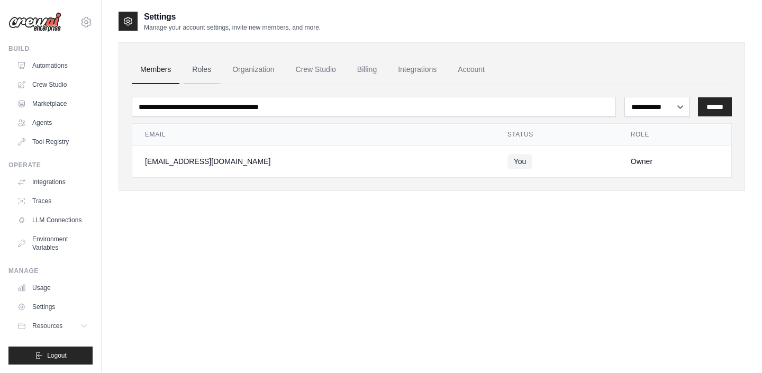
click at [205, 74] on link "Roles" at bounding box center [202, 70] width 36 height 29
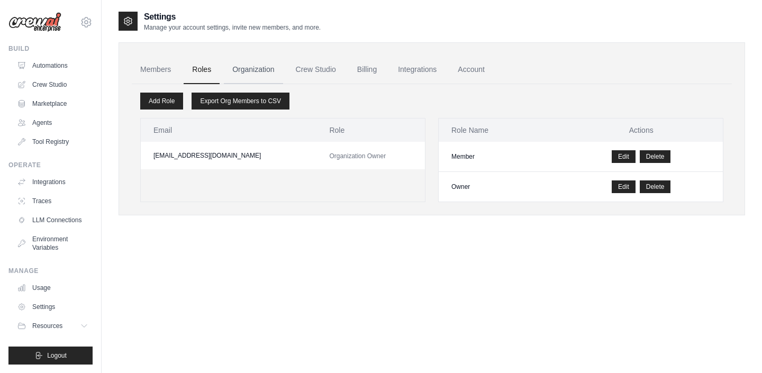
click at [261, 70] on link "Organization" at bounding box center [253, 70] width 59 height 29
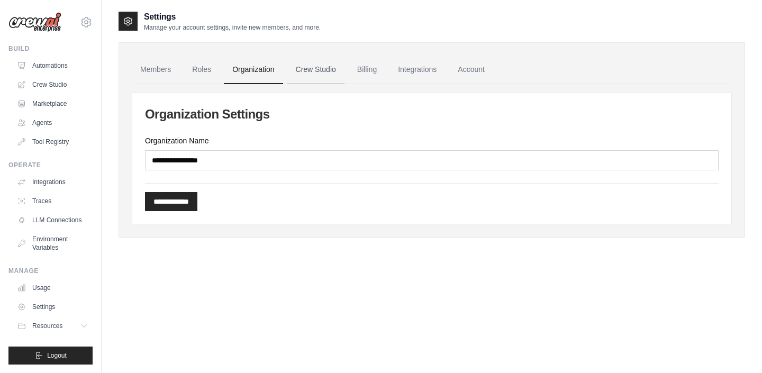
click at [317, 68] on link "Crew Studio" at bounding box center [315, 70] width 57 height 29
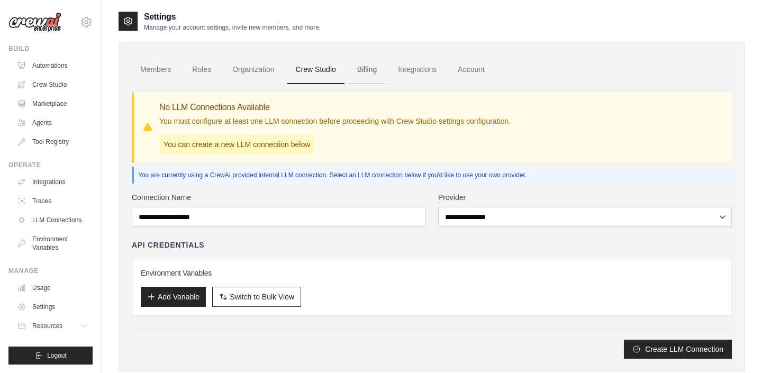
click at [380, 72] on link "Billing" at bounding box center [367, 70] width 37 height 29
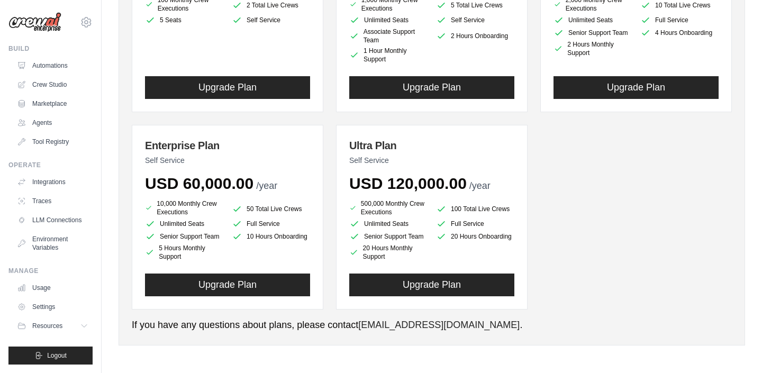
scroll to position [231, 0]
click at [516, 238] on div "Ultra Plan Self Service USD 120,000.00 /year 500,000 Monthly Crew Executions 10…" at bounding box center [432, 217] width 192 height 185
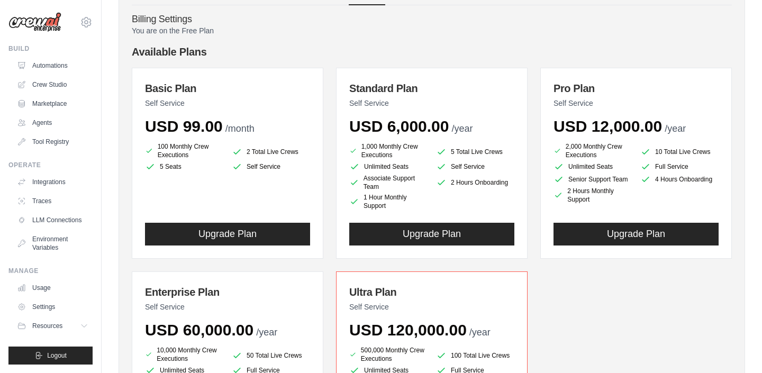
scroll to position [78, 0]
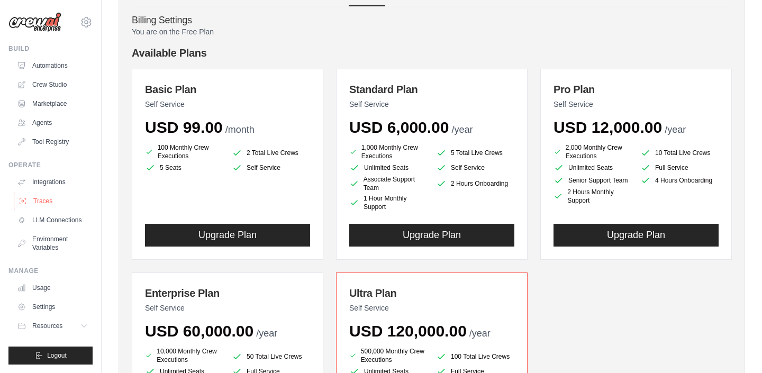
click at [40, 207] on link "Traces" at bounding box center [54, 201] width 80 height 17
